Goal: Task Accomplishment & Management: Use online tool/utility

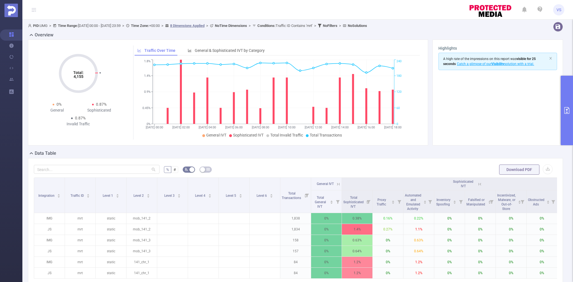
scroll to position [49, 0]
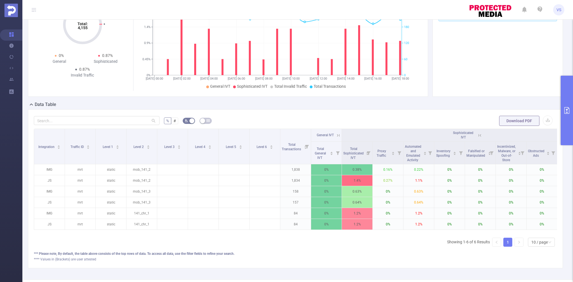
click at [564, 119] on button "primary" at bounding box center [567, 110] width 12 height 69
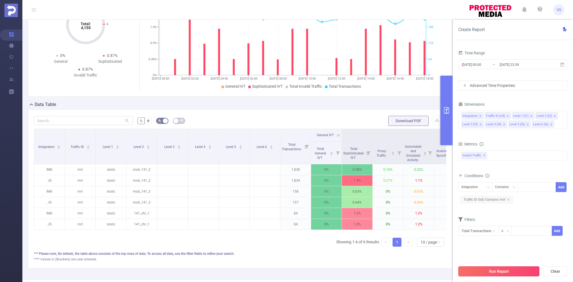
click at [481, 269] on button "Run Report" at bounding box center [499, 271] width 81 height 10
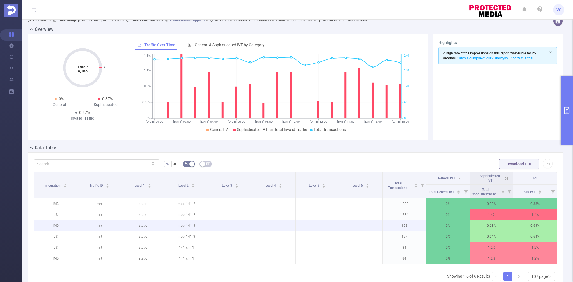
scroll to position [0, 0]
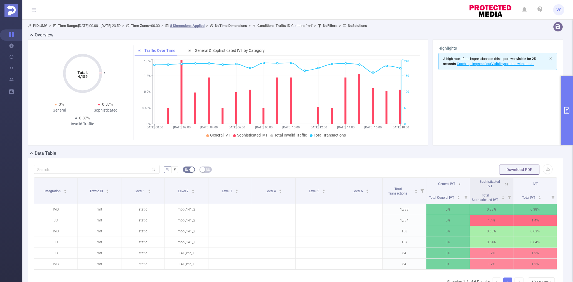
click at [572, 127] on button "primary" at bounding box center [567, 110] width 12 height 69
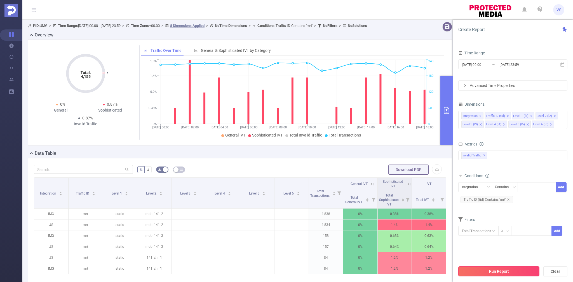
click at [467, 268] on button "Run Report" at bounding box center [499, 271] width 81 height 10
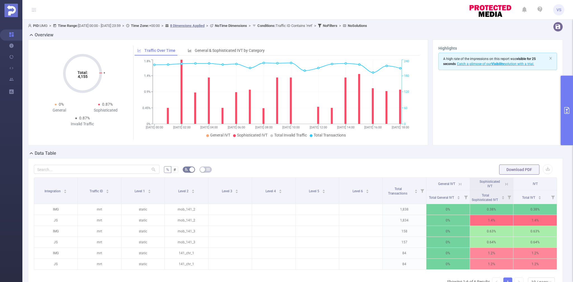
click at [567, 118] on button "primary" at bounding box center [567, 110] width 12 height 69
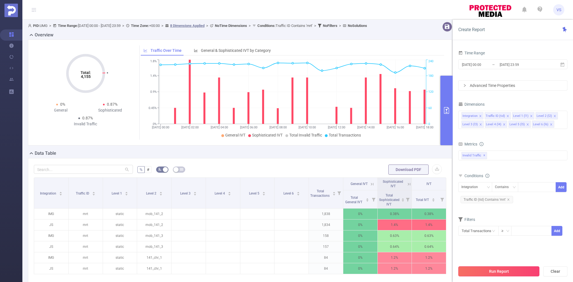
click at [481, 273] on button "Run Report" at bounding box center [499, 271] width 81 height 10
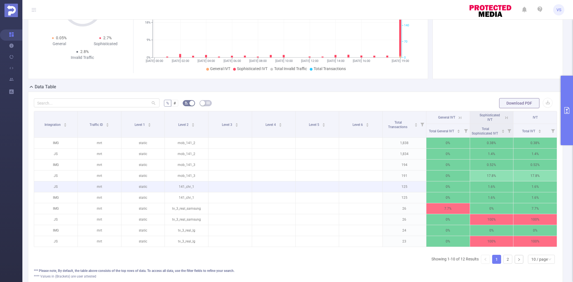
scroll to position [69, 0]
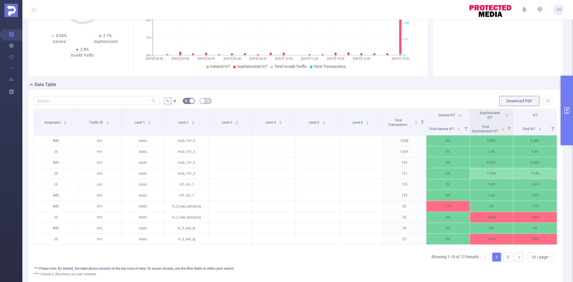
click at [504, 116] on icon at bounding box center [505, 115] width 7 height 6
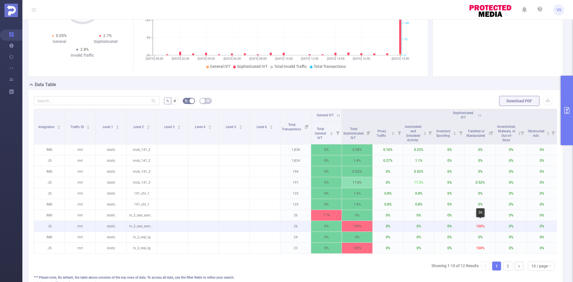
scroll to position [65, 0]
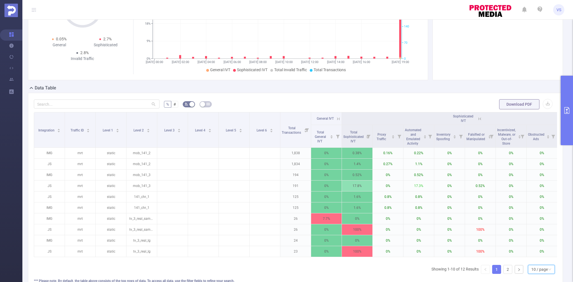
click at [533, 270] on div "10 / page" at bounding box center [540, 269] width 17 height 8
click at [534, 261] on li "50 / page" at bounding box center [541, 258] width 27 height 9
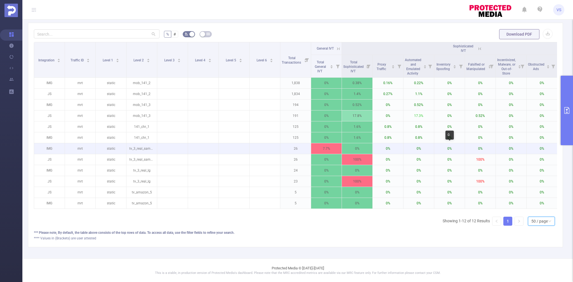
scroll to position [0, 63]
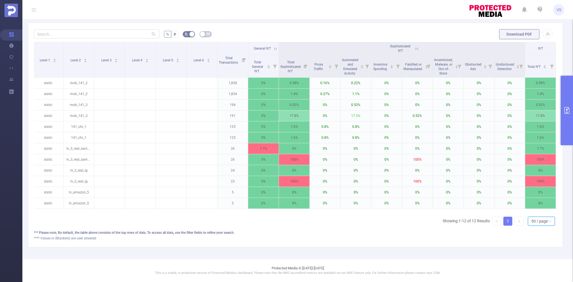
click at [275, 48] on icon at bounding box center [275, 48] width 5 height 5
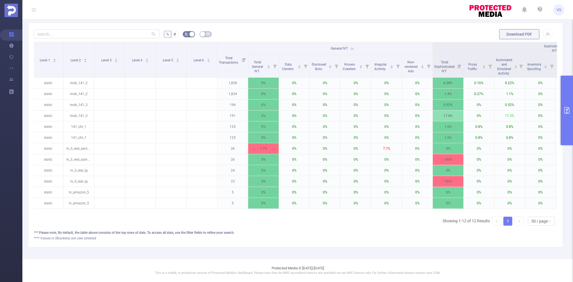
click at [355, 50] on icon at bounding box center [352, 48] width 5 height 5
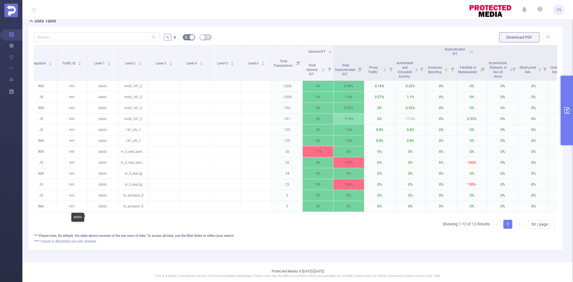
scroll to position [135, 0]
